Goal: Find specific page/section: Find specific page/section

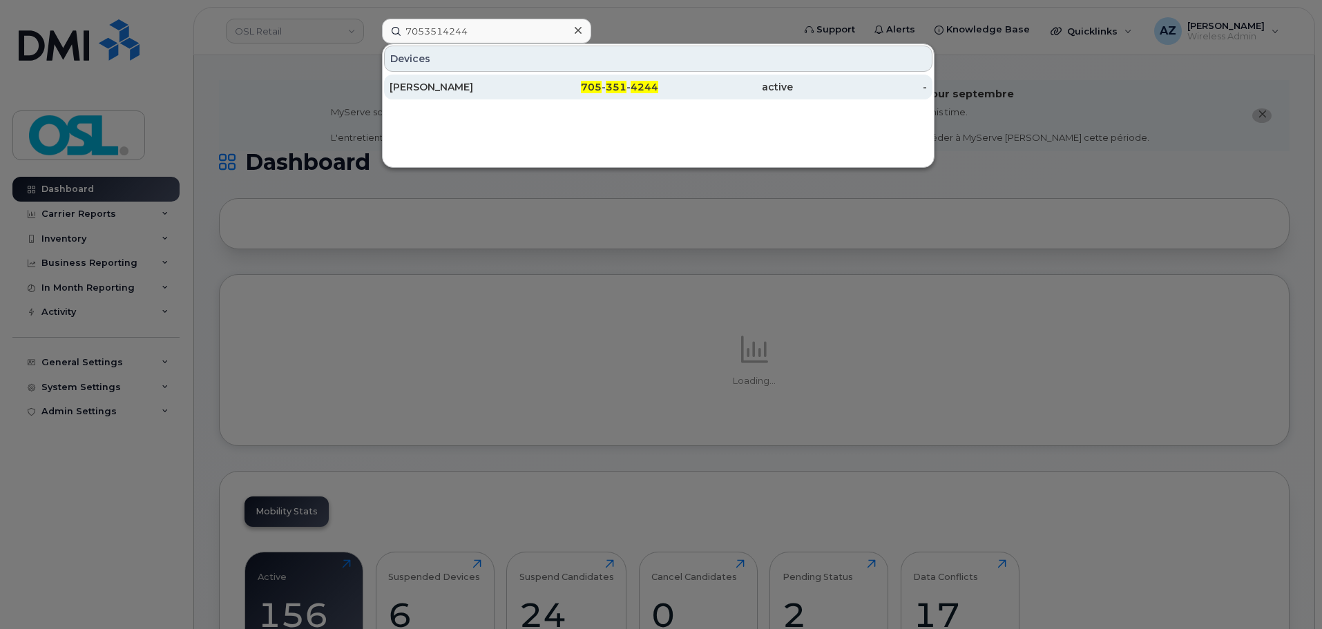
type input "7053514244"
click at [455, 87] on div "[PERSON_NAME]" at bounding box center [457, 87] width 135 height 14
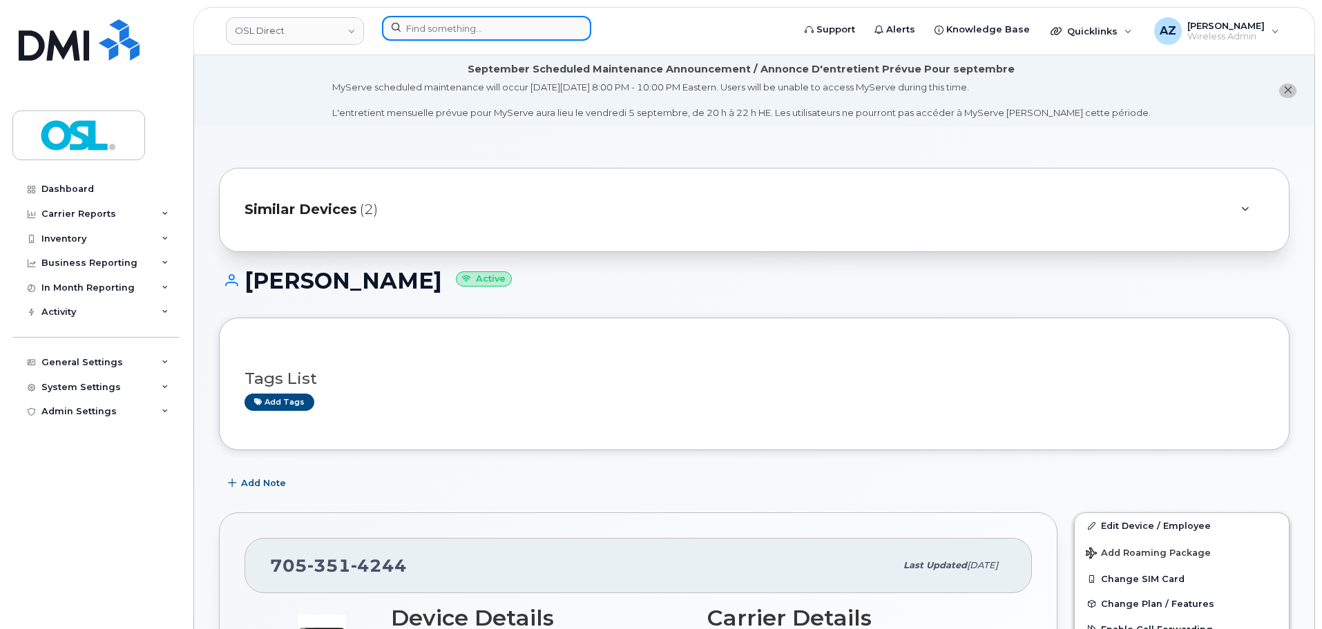
click at [436, 29] on input at bounding box center [486, 28] width 209 height 25
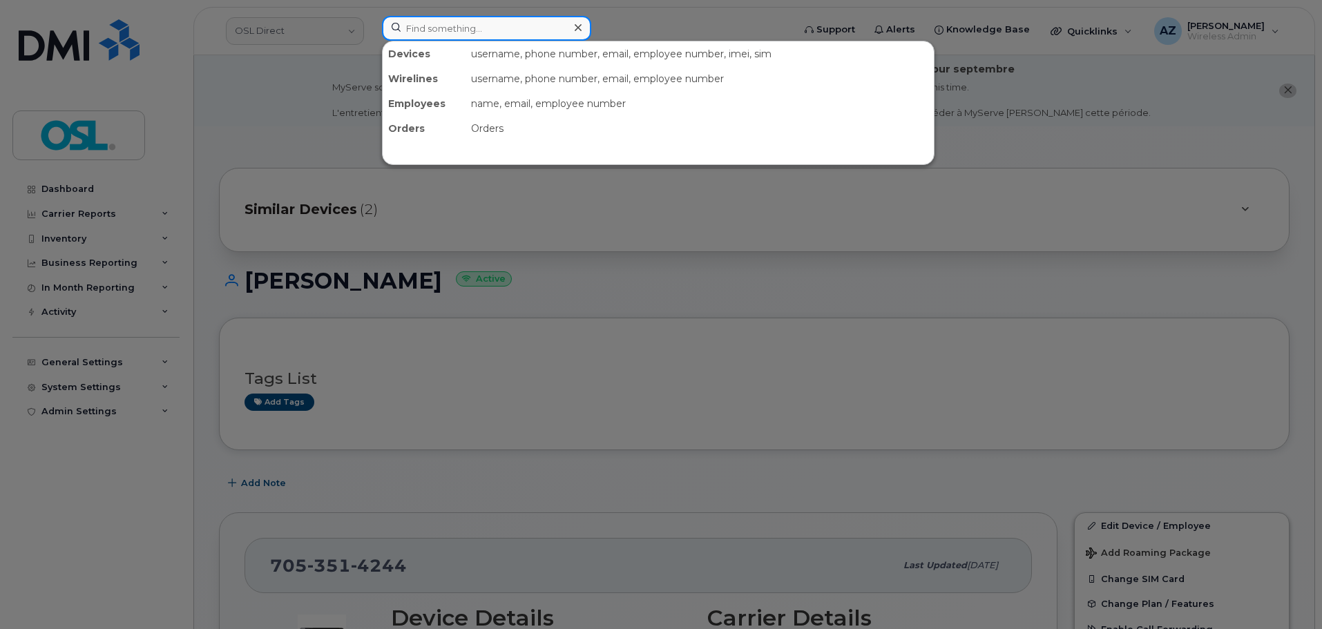
paste input "7053514244"
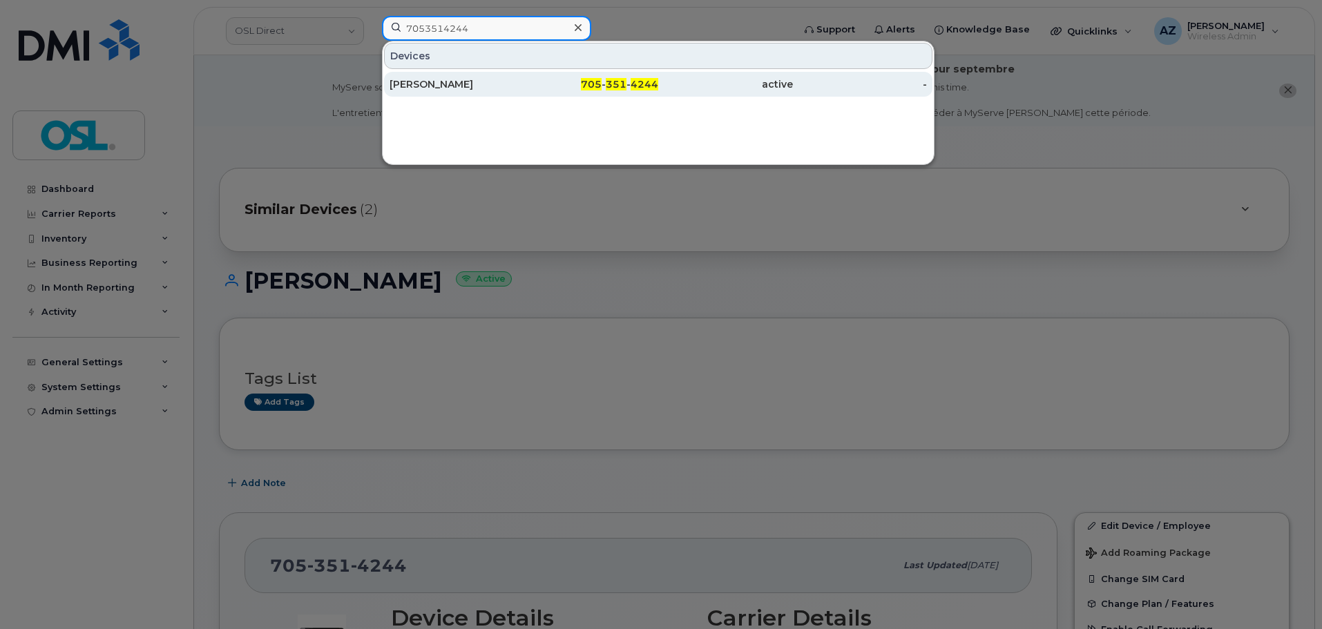
type input "7053514244"
click at [443, 77] on div "[PERSON_NAME]" at bounding box center [457, 84] width 135 height 25
